Goal: Transaction & Acquisition: Purchase product/service

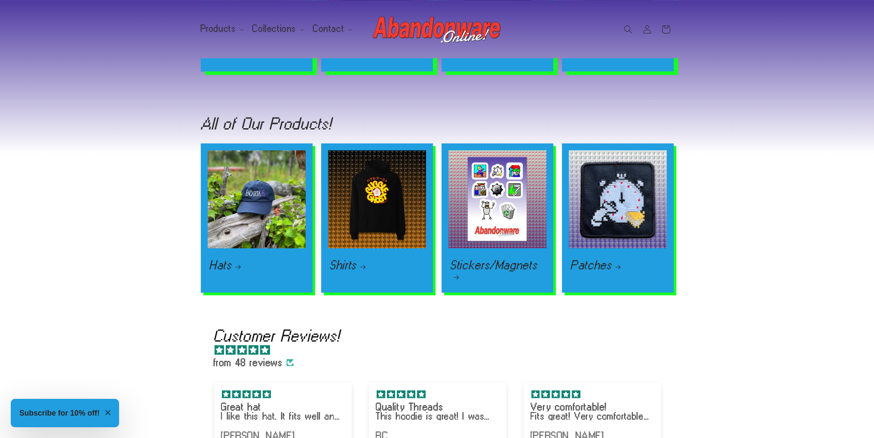
scroll to position [1247, 0]
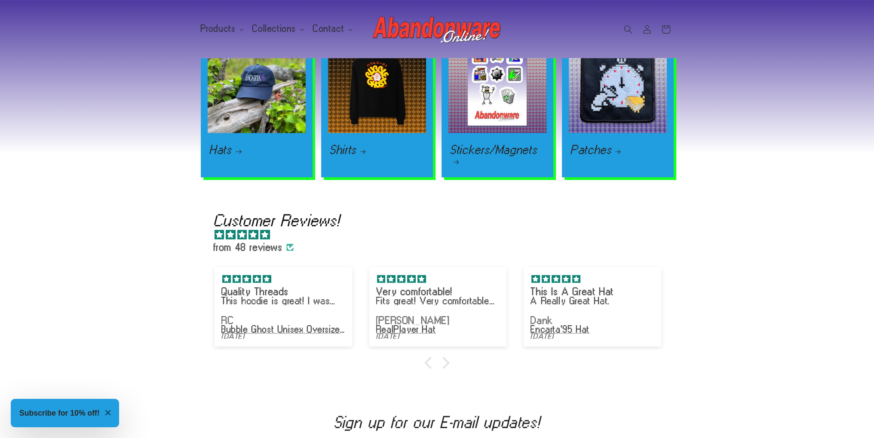
click at [275, 144] on link "Hats" at bounding box center [256, 149] width 95 height 10
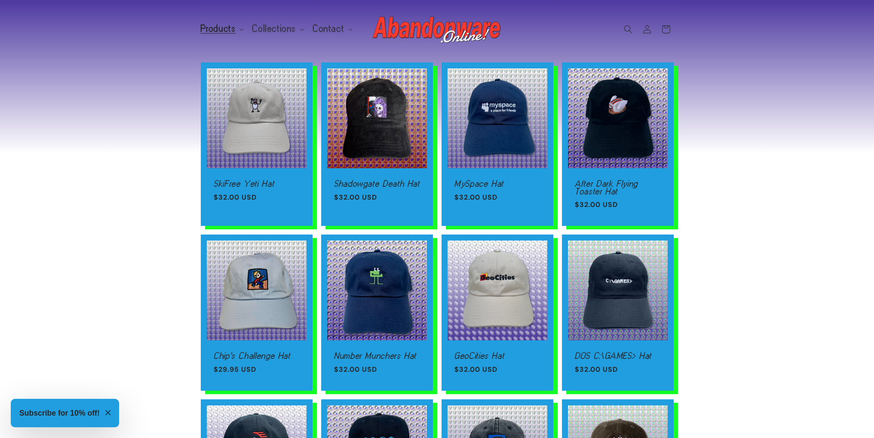
scroll to position [430, 0]
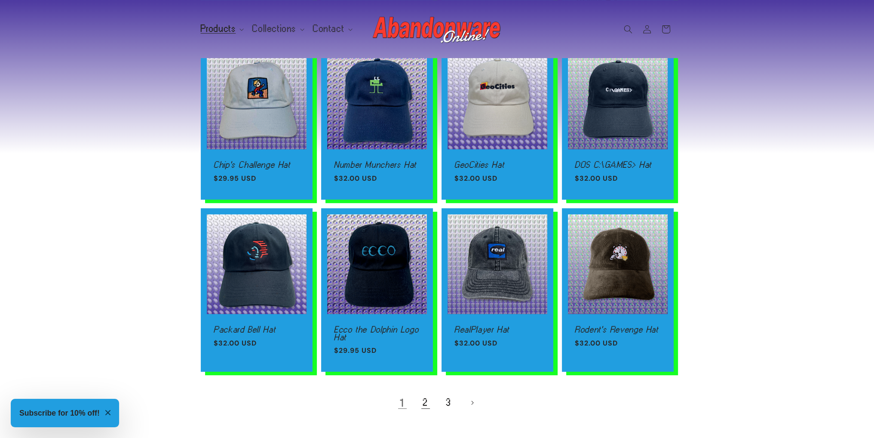
click at [433, 402] on link "2" at bounding box center [425, 402] width 19 height 19
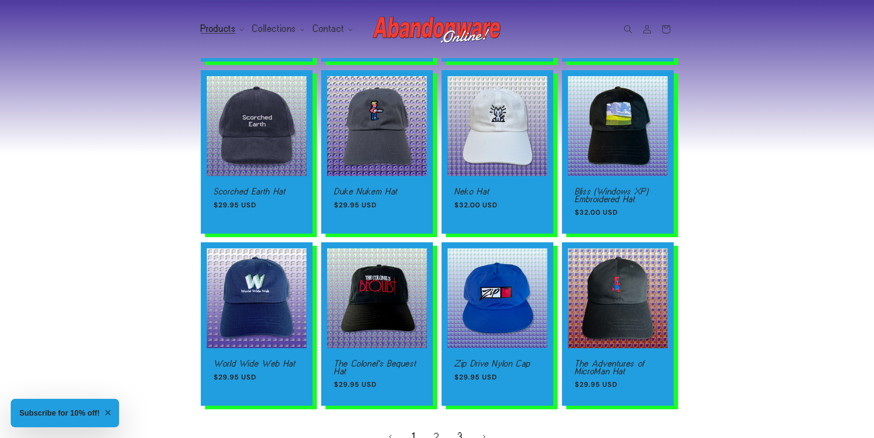
scroll to position [559, 0]
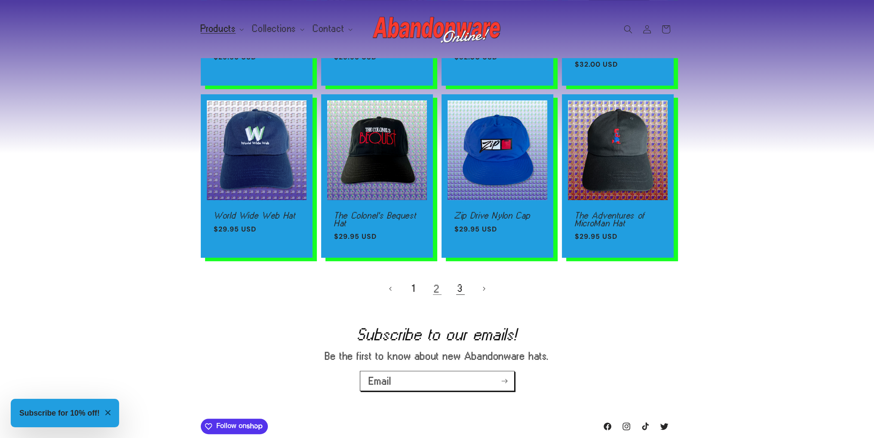
click at [457, 287] on link "3" at bounding box center [460, 288] width 19 height 19
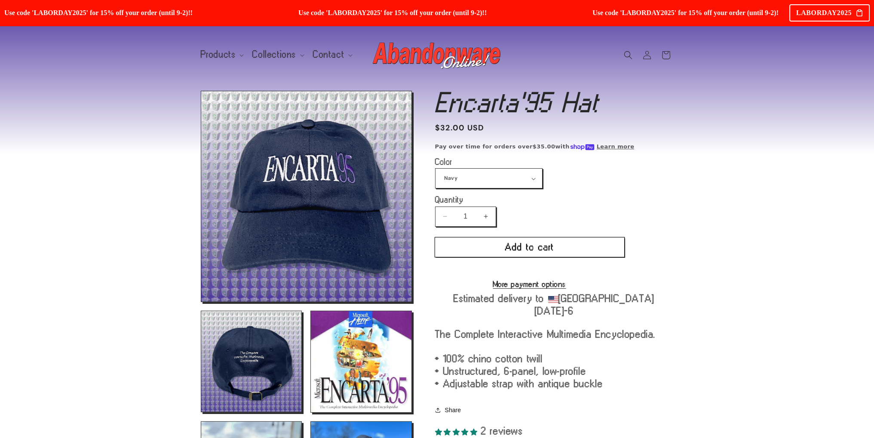
click at [508, 246] on button "Add to cart" at bounding box center [529, 246] width 189 height 19
click at [510, 188] on product-info "Encarta'95 Hat Encarta'95 Hat Regular price $32.00 USD Regular price Sale price…" at bounding box center [554, 264] width 239 height 346
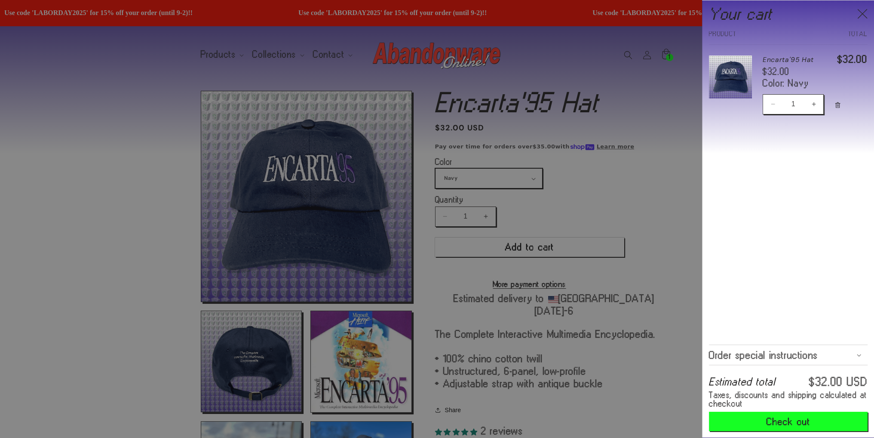
click at [510, 177] on div at bounding box center [440, 219] width 880 height 438
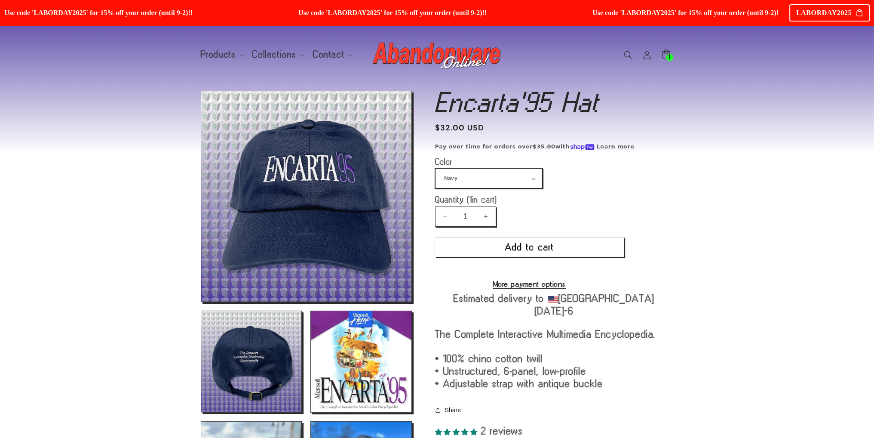
click at [510, 177] on select "Navy Black Dark Grey Light Blue" at bounding box center [488, 178] width 107 height 19
click at [435, 169] on select "Navy Black Dark Grey Light Blue" at bounding box center [488, 178] width 107 height 19
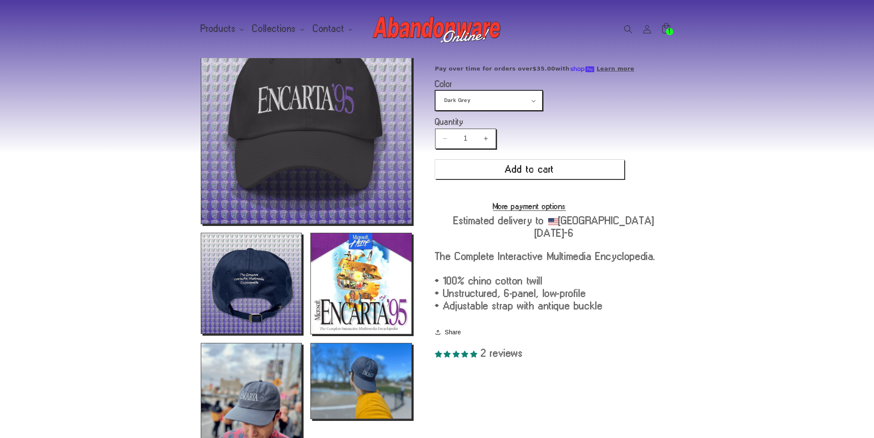
scroll to position [4, 0]
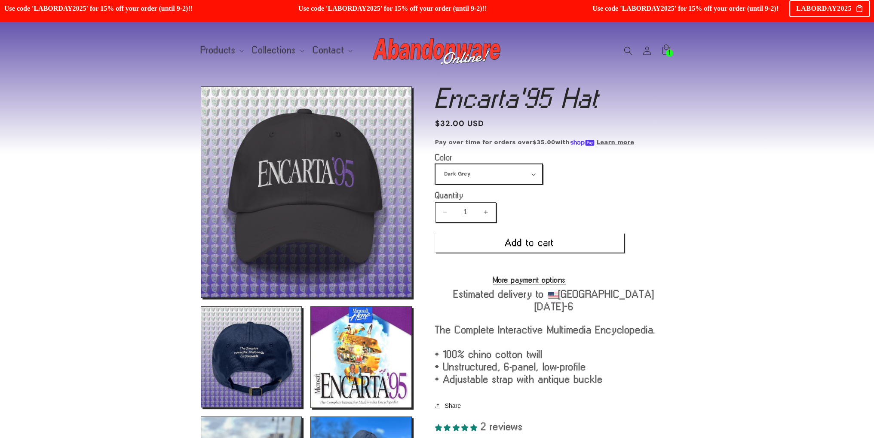
click at [527, 167] on select "Navy Black Dark Grey Light Blue" at bounding box center [488, 173] width 107 height 19
select select "Light Blue"
click at [435, 164] on select "Navy Black Dark Grey Light Blue" at bounding box center [488, 173] width 107 height 19
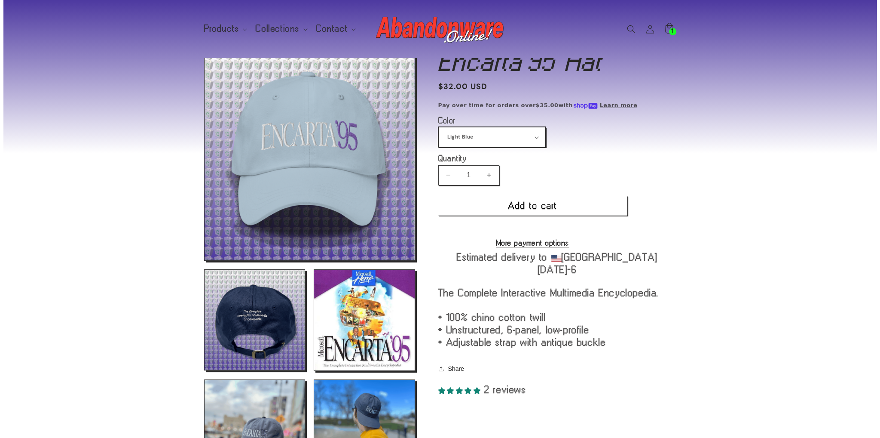
scroll to position [4, 0]
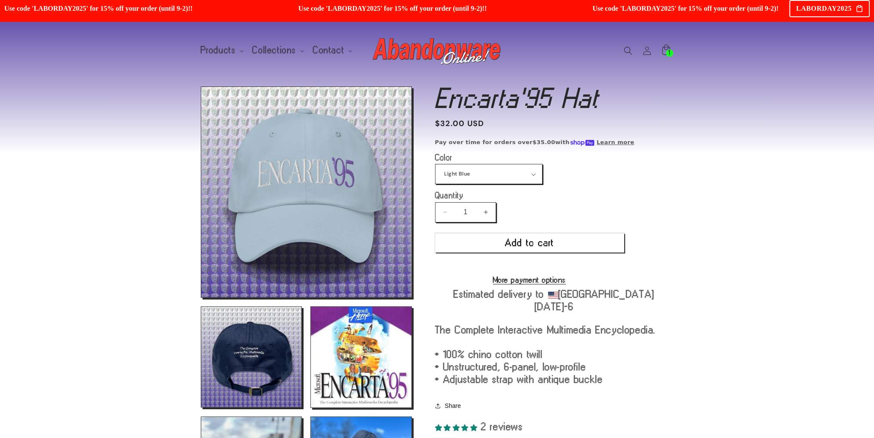
click at [511, 184] on product-info "Encarta'95 Hat Encarta'95 Hat Regular price $32.00 USD Regular price Sale price…" at bounding box center [554, 259] width 239 height 346
click at [510, 166] on select "Navy Black Dark Grey Light Blue" at bounding box center [488, 173] width 107 height 19
click at [803, 4] on div "LABORDAY2025" at bounding box center [829, 8] width 80 height 17
click at [666, 49] on icon at bounding box center [666, 49] width 9 height 11
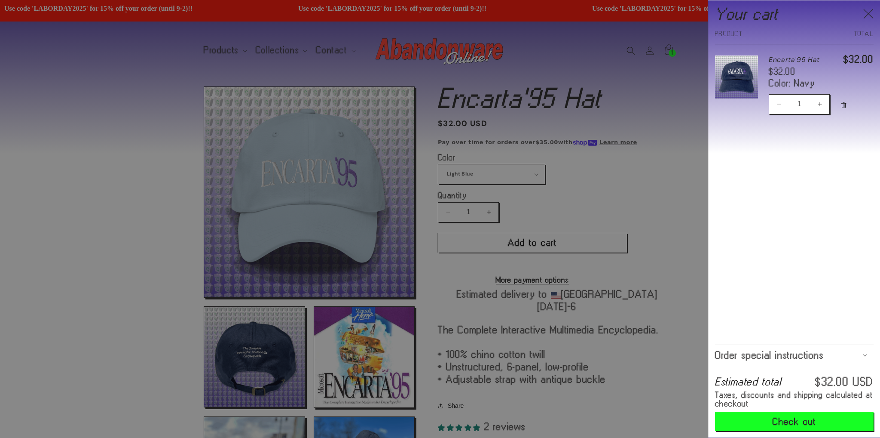
click at [772, 356] on span "Order special instructions" at bounding box center [769, 354] width 109 height 7
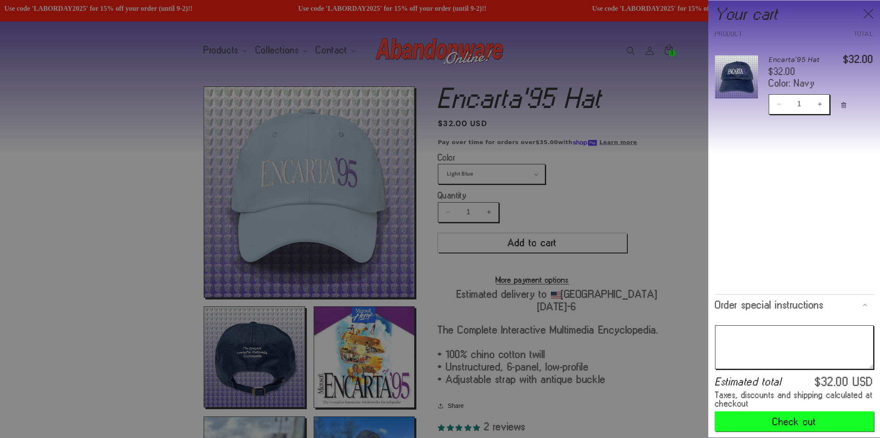
click at [777, 420] on button "Check out" at bounding box center [794, 420] width 159 height 19
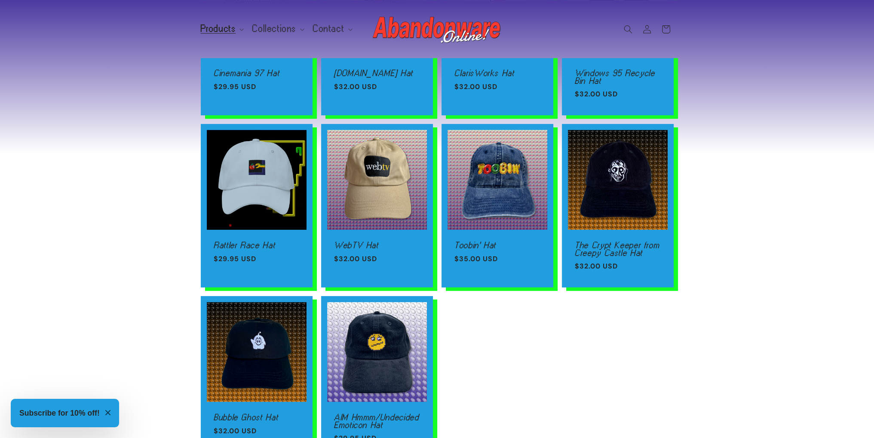
scroll to position [344, 0]
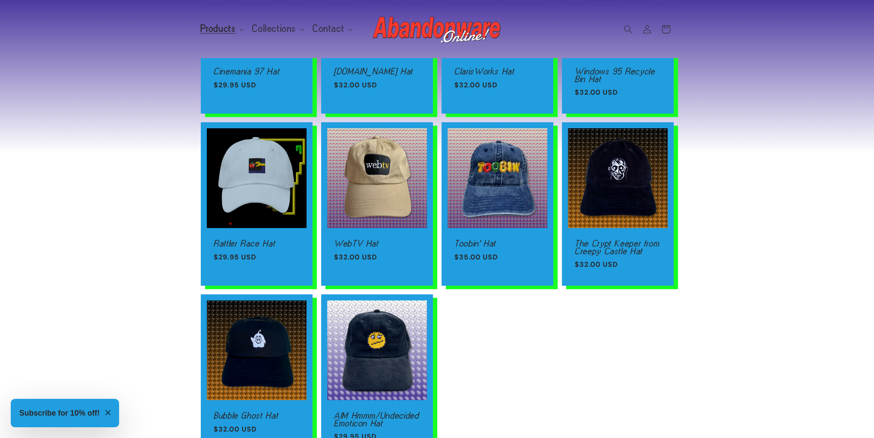
click at [155, 218] on div "mp3.com hat mp3.com hat Regular price $29.95 USD Regular price Sale price $29.9…" at bounding box center [437, 141] width 874 height 712
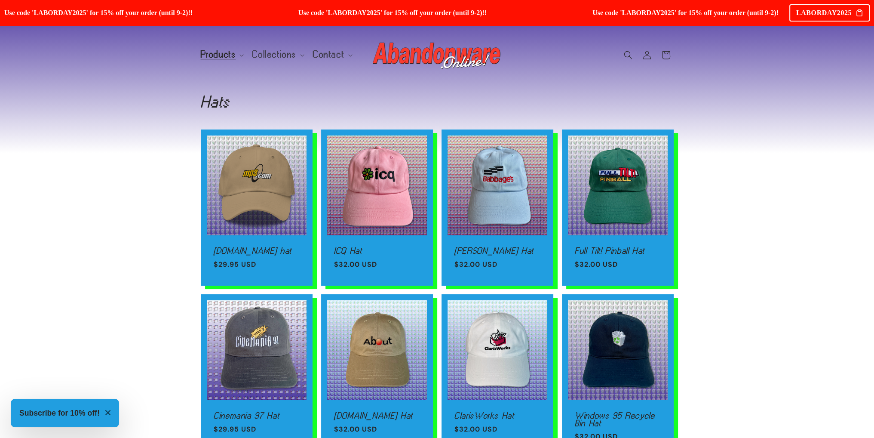
scroll to position [645, 0]
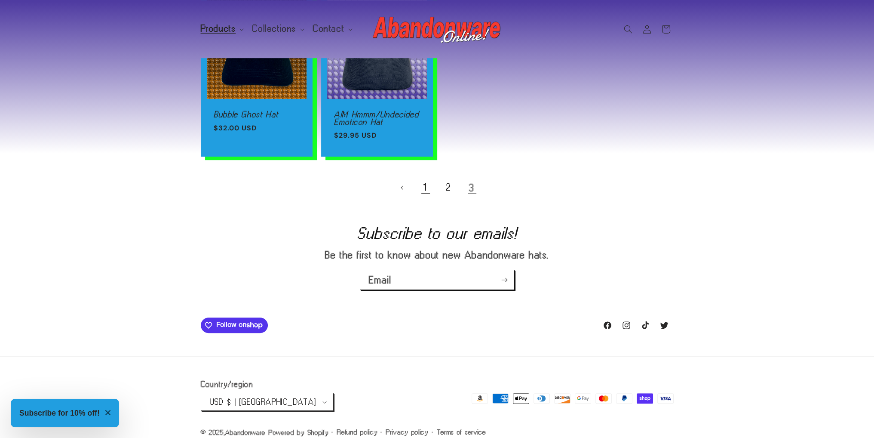
click at [426, 184] on link "1" at bounding box center [425, 187] width 19 height 19
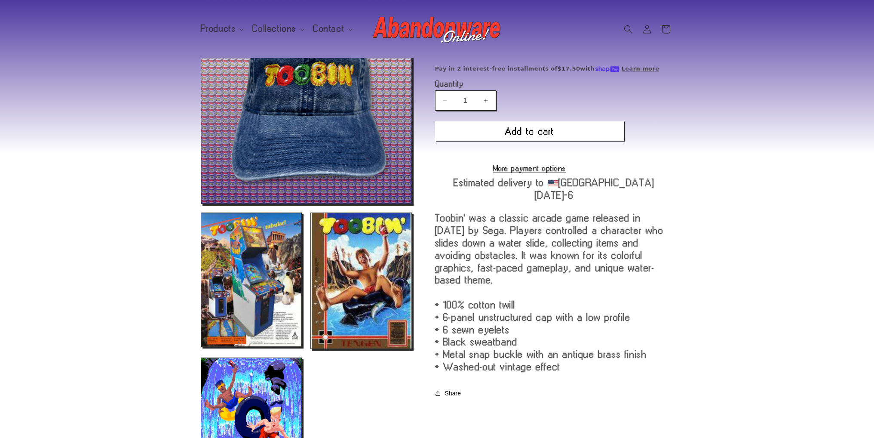
scroll to position [86, 0]
